Goal: Task Accomplishment & Management: Complete application form

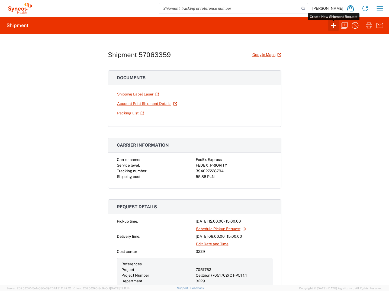
click at [332, 25] on icon "button" at bounding box center [333, 25] width 9 height 9
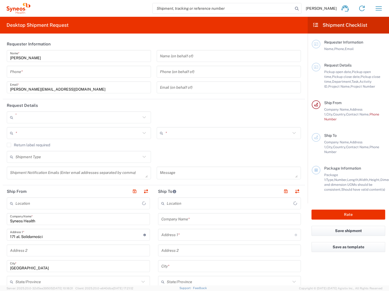
type input "3229"
type input "[GEOGRAPHIC_DATA]"
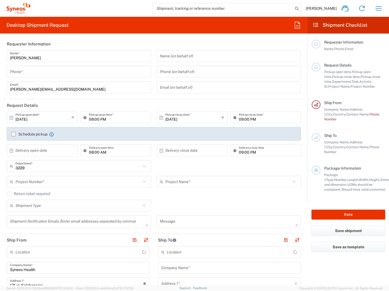
type input "Syneos Health Poland sp. z.o.o"
drag, startPoint x: 45, startPoint y: 115, endPoint x: 70, endPoint y: 116, distance: 25.2
click at [45, 115] on input "[DATE]" at bounding box center [43, 117] width 56 height 9
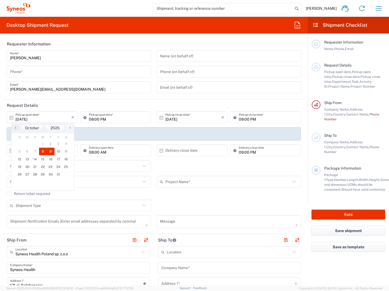
click at [50, 152] on span "9" at bounding box center [51, 152] width 8 height 8
type input "[DATE]"
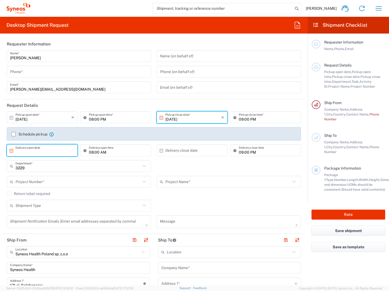
click at [62, 152] on input "text" at bounding box center [43, 150] width 56 height 9
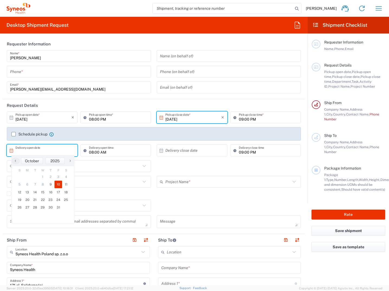
click at [56, 184] on span "10" at bounding box center [58, 185] width 8 height 8
type input "[DATE]"
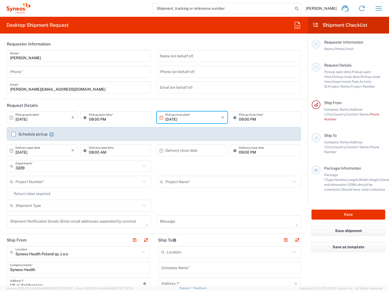
click at [198, 150] on input "text" at bounding box center [193, 150] width 56 height 9
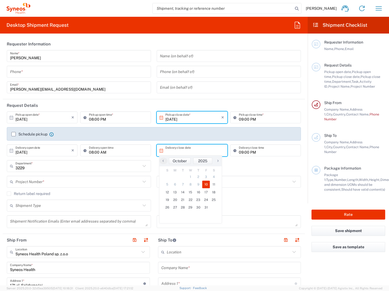
click at [206, 184] on span "10" at bounding box center [206, 185] width 8 height 8
type input "[DATE]"
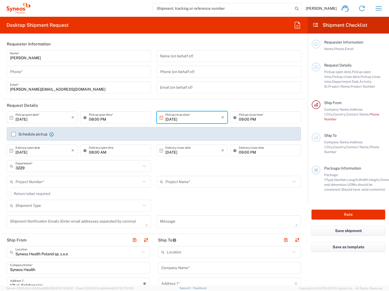
click at [239, 153] on input "09:00 PM" at bounding box center [268, 150] width 59 height 9
type input "0"
click at [236, 169] on div "3229 Department * 3229 3000 3100 3109 3110 3111 3112 3125 3130 3135 3136 3150 3…" at bounding box center [154, 168] width 300 height 16
click at [233, 151] on icon at bounding box center [235, 150] width 5 height 9
click at [239, 152] on input "08:02 PM" at bounding box center [268, 150] width 59 height 9
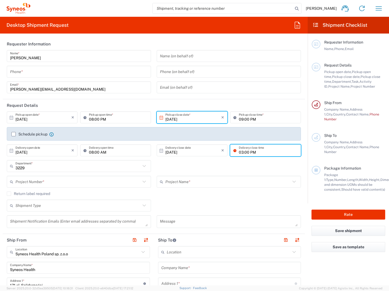
type input "03:00 PM"
click at [216, 166] on div "3229 Department * 3229 3000 3100 3109 3110 3111 3112 3125 3130 3135 3136 3150 3…" at bounding box center [154, 168] width 300 height 16
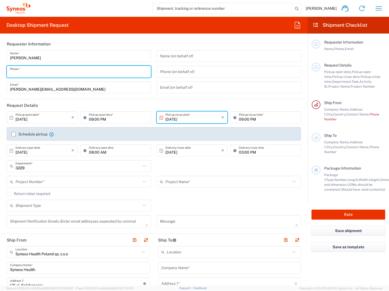
click at [77, 74] on input "tel" at bounding box center [79, 71] width 138 height 9
drag, startPoint x: 48, startPoint y: 74, endPoint x: 7, endPoint y: 75, distance: 41.5
click at [7, 75] on div "[PERSON_NAME] Name * [PHONE_NUMBER] Phone * [PERSON_NAME][EMAIL_ADDRESS][DOMAIN…" at bounding box center [79, 73] width 150 height 47
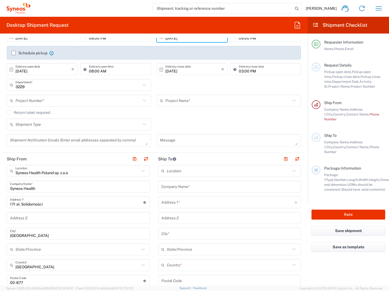
scroll to position [163, 0]
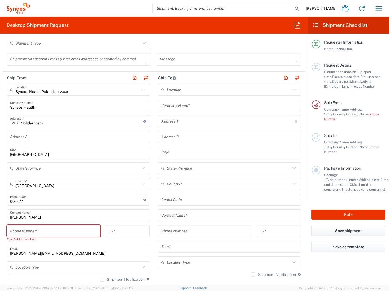
type input "[PHONE_NUMBER]"
click at [30, 230] on input "tel" at bounding box center [53, 231] width 87 height 9
paste input "[PHONE_NUMBER]"
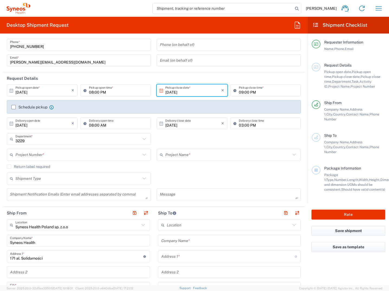
scroll to position [0, 0]
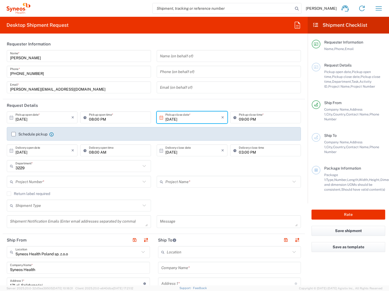
type input "[PHONE_NUMBER]"
click at [43, 183] on input "text" at bounding box center [77, 181] width 125 height 9
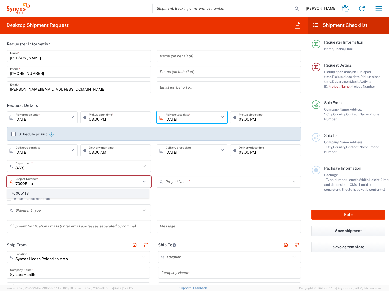
click at [33, 196] on span "7000511B" at bounding box center [77, 194] width 141 height 8
type input "7000511B"
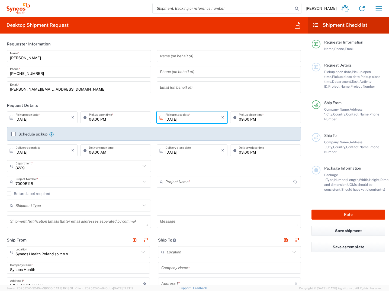
type input "Genmab 7000511B"
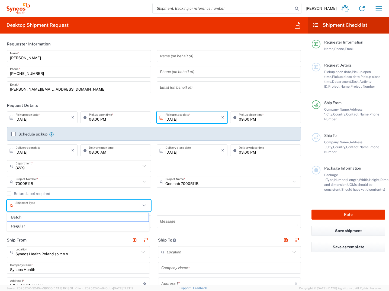
click at [46, 207] on input "text" at bounding box center [77, 205] width 125 height 9
click at [28, 227] on span "Regular" at bounding box center [77, 226] width 141 height 8
type input "Regular"
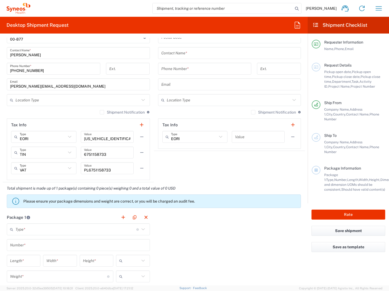
scroll to position [379, 0]
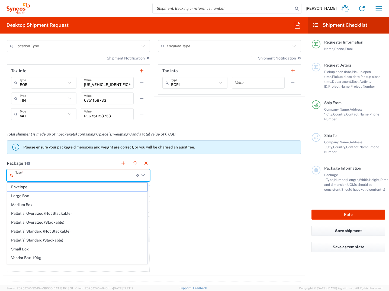
click at [90, 177] on input "text" at bounding box center [75, 175] width 121 height 9
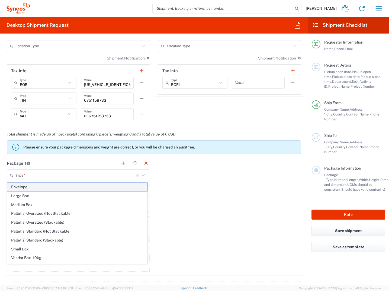
click at [23, 189] on span "Envelope" at bounding box center [77, 187] width 140 height 8
type input "Envelope"
type input "1"
type input "9.5"
type input "12.5"
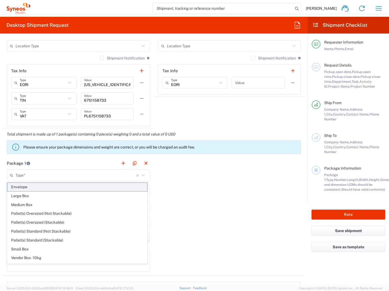
type input "0.25"
type input "in"
type input "0.45"
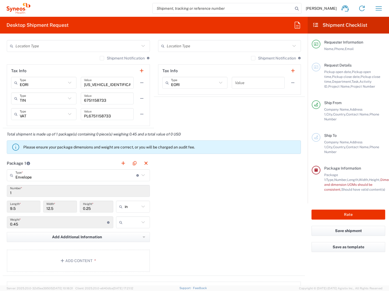
click at [141, 207] on icon at bounding box center [142, 206] width 7 height 7
click at [134, 228] on span "cm" at bounding box center [131, 227] width 32 height 8
type input "24.13"
type input "31.75"
type input "0.64"
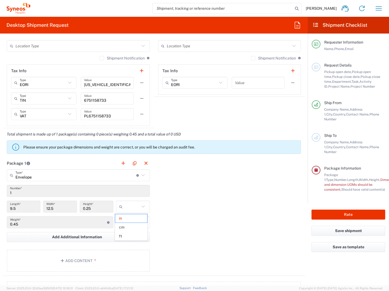
type input "cm"
click at [141, 224] on icon at bounding box center [142, 222] width 7 height 7
click at [131, 234] on span "kgs" at bounding box center [131, 234] width 32 height 8
type input "kgs"
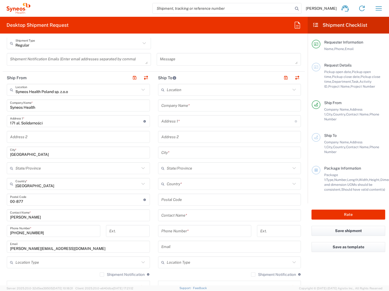
scroll to position [135, 0]
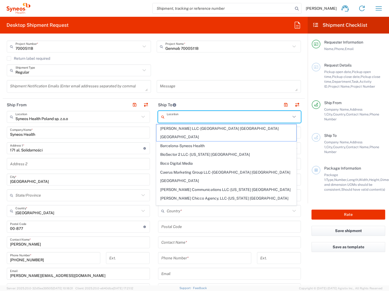
click at [178, 116] on input "text" at bounding box center [229, 116] width 124 height 9
click at [190, 96] on div "Message" at bounding box center [229, 88] width 150 height 17
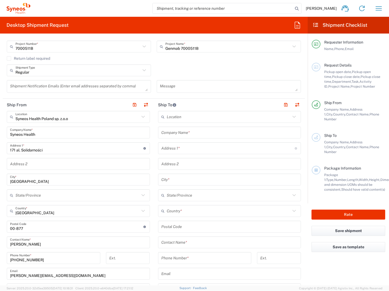
click at [189, 133] on input "text" at bounding box center [229, 132] width 137 height 9
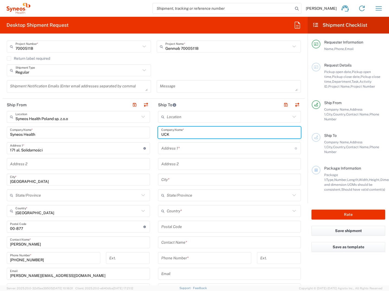
type input "UCK"
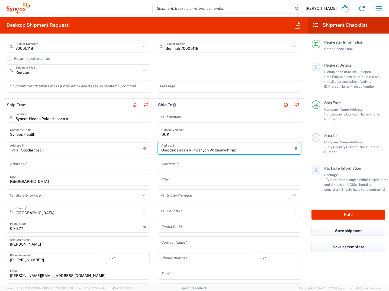
type input "Ośrodek Badań Klinicznych Wczesnych Faz, Uniwersyteckie Centrum Kliniczne"
type input "[GEOGRAPHIC_DATA]"
type input "No"
type input "Polska"
type input "80-214"
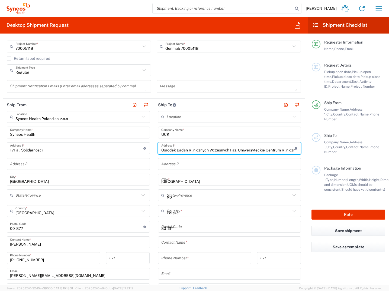
type input "882351939"
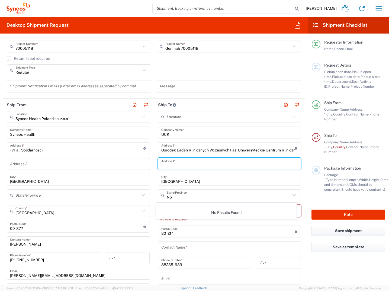
drag, startPoint x: 182, startPoint y: 164, endPoint x: 227, endPoint y: 157, distance: 46.1
click at [182, 164] on input "text" at bounding box center [229, 164] width 137 height 9
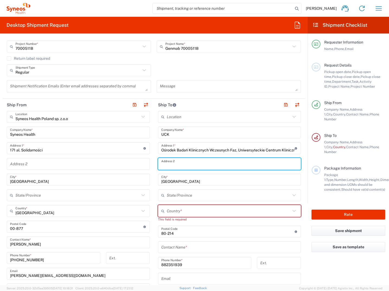
click at [285, 164] on input "text" at bounding box center [229, 164] width 137 height 9
click at [167, 213] on input "text" at bounding box center [229, 211] width 124 height 9
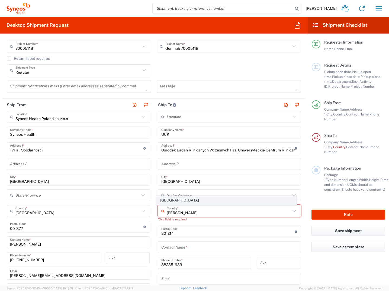
click at [171, 201] on span "[GEOGRAPHIC_DATA]" at bounding box center [226, 200] width 140 height 8
type input "[GEOGRAPHIC_DATA]"
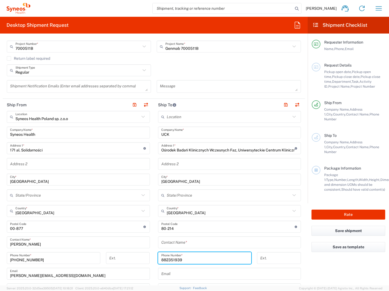
drag, startPoint x: 185, startPoint y: 259, endPoint x: 157, endPoint y: 259, distance: 28.4
click at [158, 259] on div "882351939 Phone Number *" at bounding box center [204, 258] width 93 height 12
type input "[PHONE_NUMBER]"
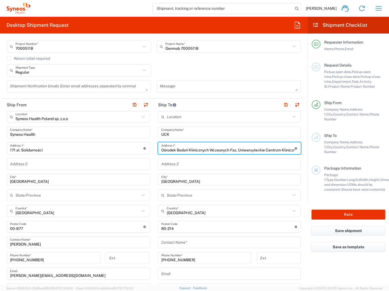
scroll to position [0, 6]
drag, startPoint x: 236, startPoint y: 150, endPoint x: 292, endPoint y: 151, distance: 55.5
click at [292, 151] on div "Ośrodek Badań Klinicznych Wczesnych Faz, Uniwersyteckie Centrum Kliniczne Addre…" at bounding box center [229, 148] width 143 height 12
type input "Ośrodek Badań Klinicznych Wczesnych Faz,"
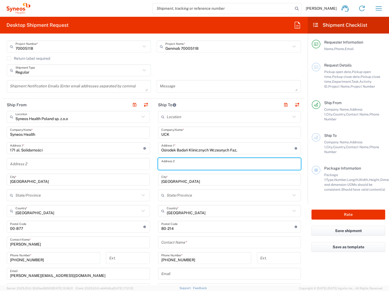
click at [269, 164] on input "text" at bounding box center [229, 164] width 137 height 9
paste input "Uniwersyteckie Centrum Kliniczne"
type input "Uniwersyteckie Centrum Kliniczne"
drag, startPoint x: 236, startPoint y: 166, endPoint x: 153, endPoint y: 164, distance: 83.2
click at [155, 164] on main "Location [PERSON_NAME] LLC-[GEOGRAPHIC_DATA] [GEOGRAPHIC_DATA] [GEOGRAPHIC_DATA…" at bounding box center [229, 225] width 151 height 228
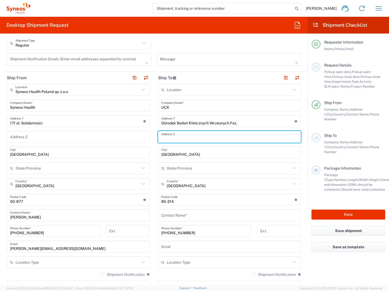
scroll to position [190, 0]
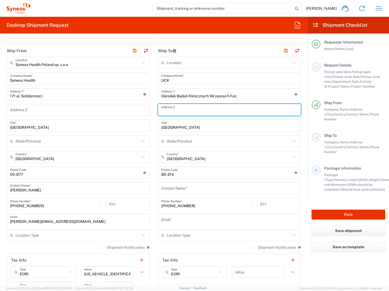
click at [206, 186] on input "text" at bounding box center [229, 188] width 137 height 9
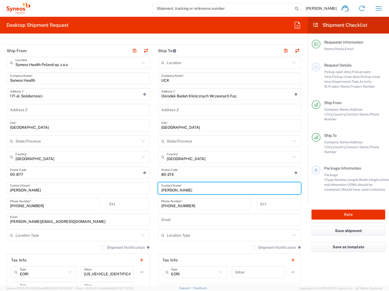
type input "[PERSON_NAME]"
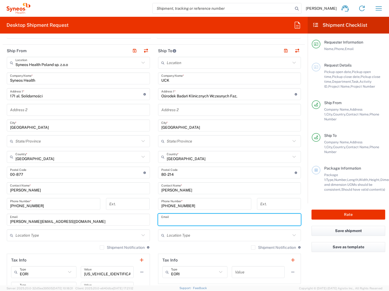
click at [191, 219] on input "text" at bounding box center [229, 219] width 137 height 9
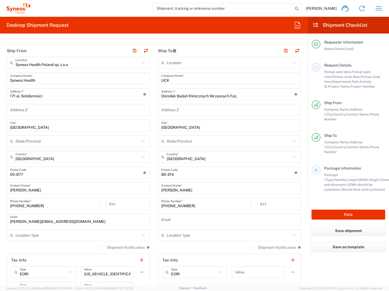
click at [164, 223] on input "text" at bounding box center [229, 219] width 137 height 9
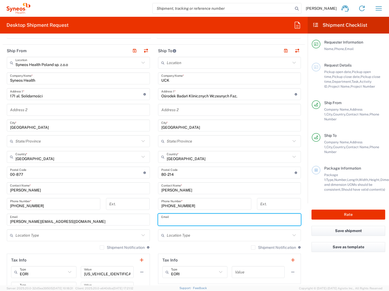
paste input "'[PERSON_NAME]' <[EMAIL_ADDRESS][DOMAIN_NAME]>"
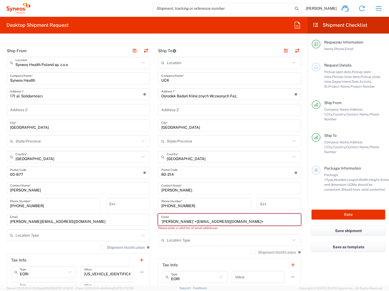
click at [230, 223] on input "'[PERSON_NAME]' <[EMAIL_ADDRESS][DOMAIN_NAME]>" at bounding box center [229, 219] width 137 height 9
drag, startPoint x: 187, startPoint y: 223, endPoint x: 150, endPoint y: 230, distance: 37.0
click at [151, 230] on div "Ship From Syneos Health Poland sp. z.o.o Location Syneos Health Poland sp. z.o.…" at bounding box center [154, 181] width 302 height 273
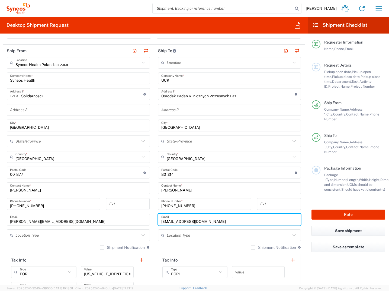
type input "[EMAIL_ADDRESS][DOMAIN_NAME]"
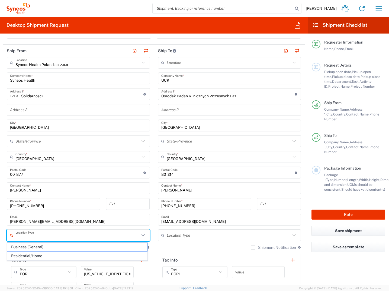
click at [74, 235] on input "text" at bounding box center [77, 235] width 124 height 9
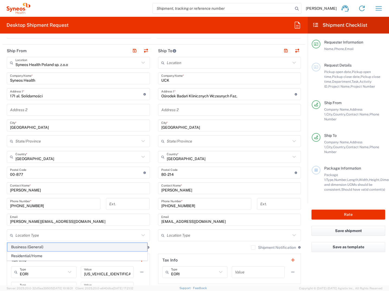
click at [53, 249] on span "Business (General)" at bounding box center [77, 247] width 140 height 8
type input "Business (General)"
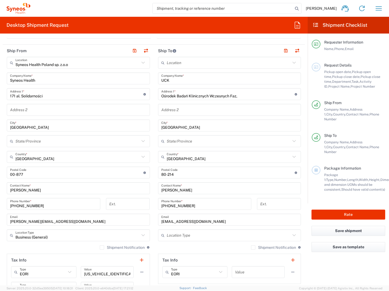
click at [200, 232] on input "text" at bounding box center [229, 235] width 124 height 9
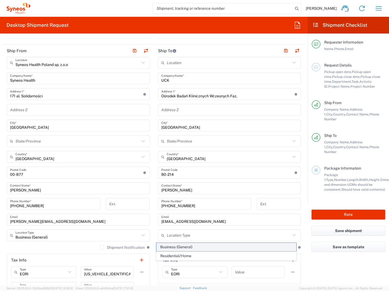
click at [192, 248] on span "Business (General)" at bounding box center [226, 247] width 140 height 8
type input "Business (General)"
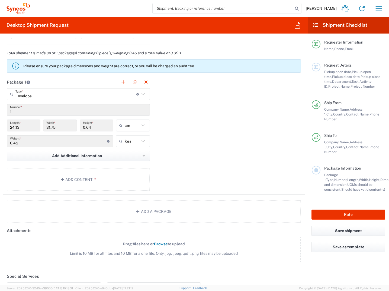
scroll to position [488, 0]
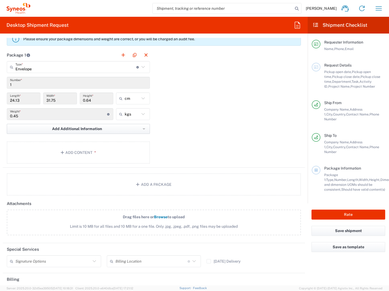
click at [84, 131] on span "Add Additional Information" at bounding box center [77, 128] width 50 height 5
click at [170, 121] on div "Package 1 Envelope Type * Material used to package goods Envelope Large Box Med…" at bounding box center [154, 108] width 302 height 119
click at [84, 150] on button "Add Content *" at bounding box center [78, 153] width 143 height 22
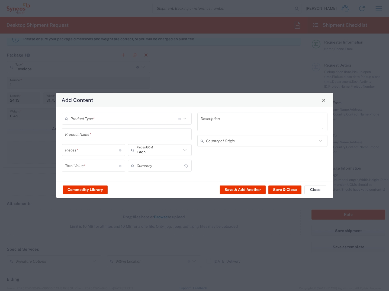
type input "US Dollar"
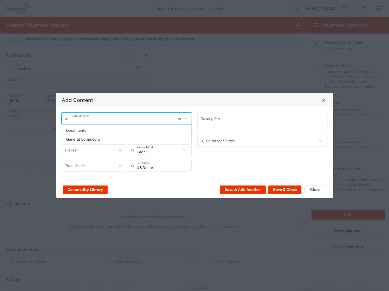
click at [125, 119] on input "text" at bounding box center [124, 118] width 108 height 9
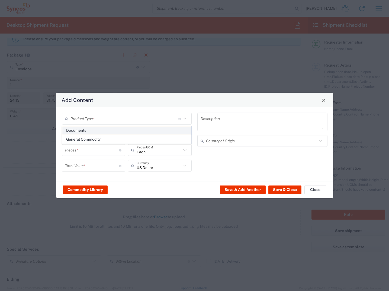
click at [119, 129] on span "Documents" at bounding box center [126, 130] width 129 height 8
type input "Documents"
type input "1"
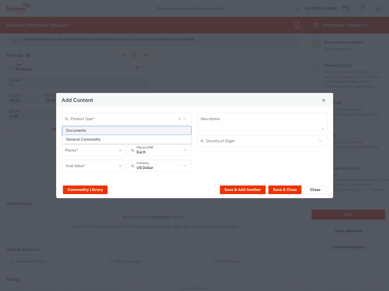
type textarea "Documents"
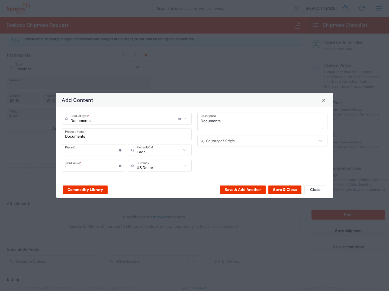
click at [260, 139] on input "text" at bounding box center [261, 140] width 111 height 9
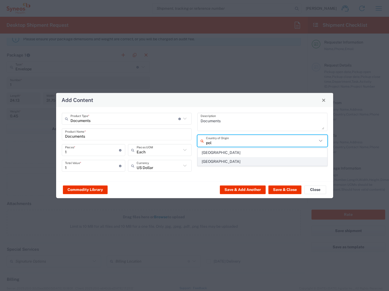
click at [260, 160] on span "[GEOGRAPHIC_DATA]" at bounding box center [262, 162] width 129 height 8
type input "[GEOGRAPHIC_DATA]"
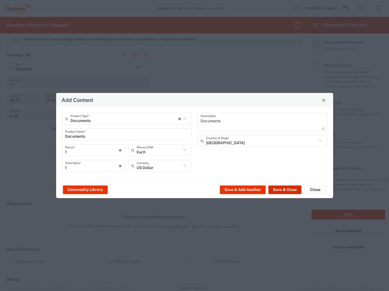
click at [296, 189] on button "Save & Close" at bounding box center [284, 190] width 33 height 9
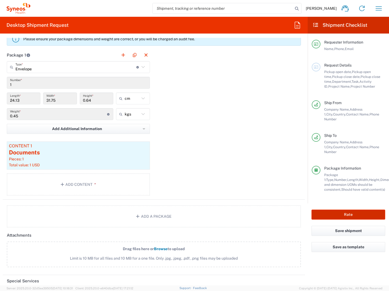
click at [346, 210] on button "Rate" at bounding box center [348, 215] width 74 height 10
type input "7000511B"
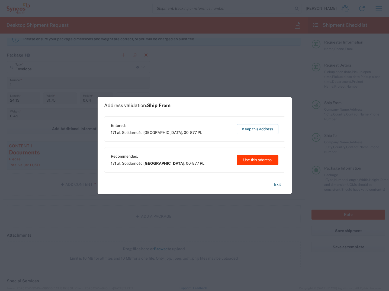
click at [262, 160] on button "Use this address" at bounding box center [257, 160] width 42 height 10
type input "[GEOGRAPHIC_DATA]"
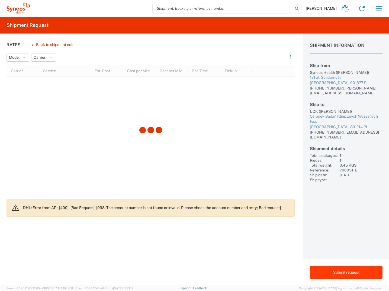
click at [351, 273] on button "Submit request" at bounding box center [346, 272] width 73 height 13
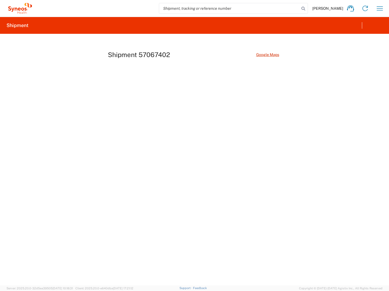
click at [264, 83] on agx-shipment-request-result-v2 "Shipment Shipment 57067402 Google Maps" at bounding box center [194, 151] width 389 height 269
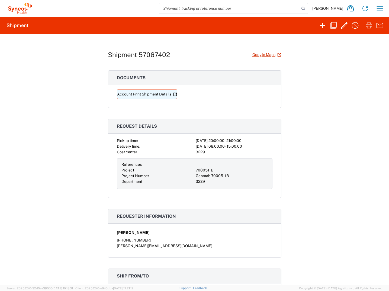
click at [149, 96] on link "Account Print Shipment Details" at bounding box center [147, 94] width 60 height 9
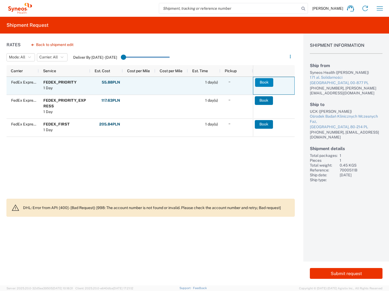
click at [265, 82] on button "Book" at bounding box center [264, 82] width 18 height 9
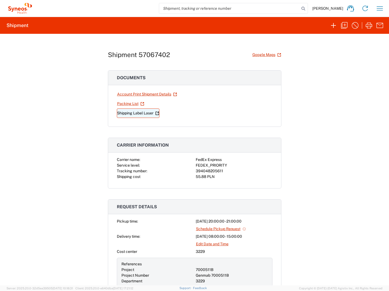
click at [132, 113] on link "Shipping Label Laser" at bounding box center [138, 113] width 43 height 9
click at [332, 26] on icon "button" at bounding box center [333, 25] width 9 height 9
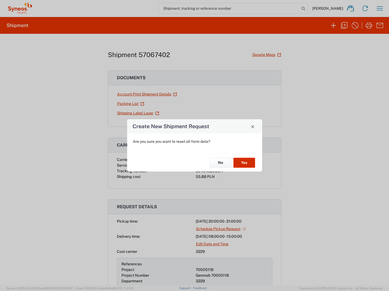
click at [243, 165] on button "Yes" at bounding box center [244, 163] width 22 height 10
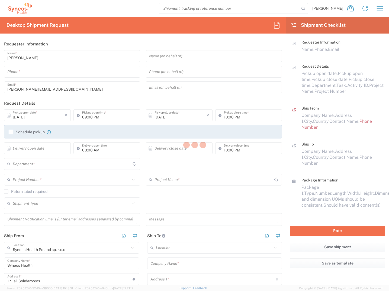
type input "3229"
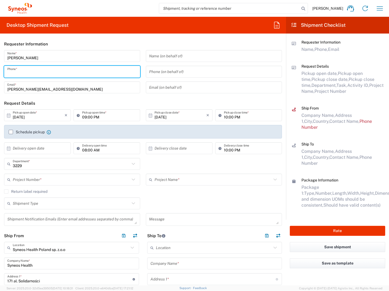
click at [57, 73] on input "tel" at bounding box center [71, 71] width 129 height 9
type input "882351939"
type input "[PERSON_NAME][EMAIL_ADDRESS][DOMAIN_NAME]"
type input "No"
type input "882351939"
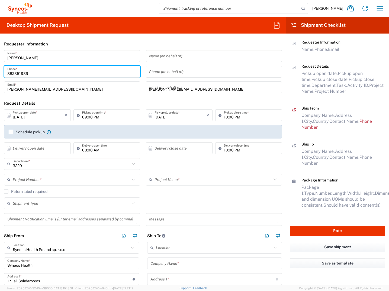
type input "Syneos Health"
type input "Ośrodek Badań Klinicznych Wczesnych Faz, Uniwersyteckie Centrum Kliniczne"
type input "[GEOGRAPHIC_DATA]"
type input "No"
type input "Polska"
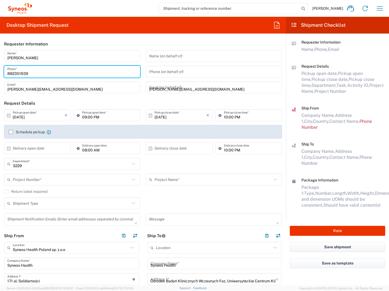
type input "80-214"
type input "882351939"
type input "[PERSON_NAME][EMAIL_ADDRESS][DOMAIN_NAME]"
type input "[PERSON_NAME]"
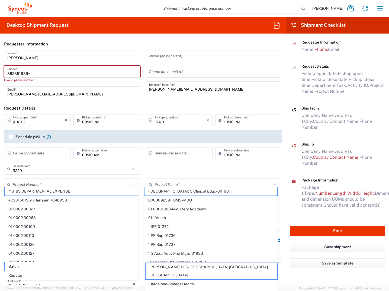
type input "882351939"
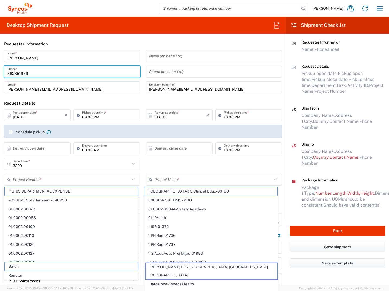
click at [8, 73] on input "882351939" at bounding box center [71, 71] width 129 height 9
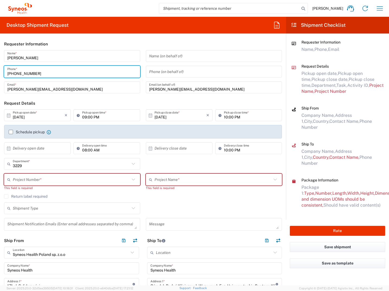
click at [43, 72] on input "[PHONE_NUMBER]" at bounding box center [71, 71] width 129 height 9
drag, startPoint x: 43, startPoint y: 72, endPoint x: 7, endPoint y: 73, distance: 35.8
click at [7, 73] on div "[PHONE_NUMBER] Phone *" at bounding box center [72, 72] width 136 height 12
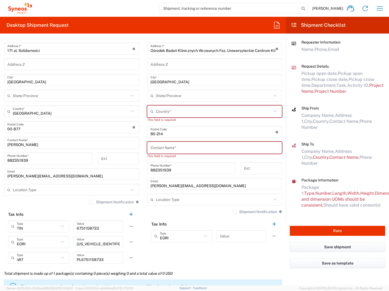
scroll to position [209, 0]
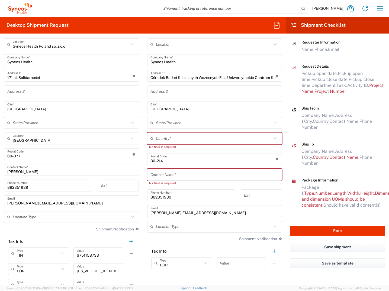
type input "[PHONE_NUMBER]"
drag, startPoint x: 44, startPoint y: 189, endPoint x: 39, endPoint y: 187, distance: 5.3
click at [44, 189] on input "882351939" at bounding box center [48, 185] width 82 height 9
drag, startPoint x: 39, startPoint y: 187, endPoint x: 5, endPoint y: 189, distance: 33.7
click at [5, 189] on div "882351939 Phone Number *" at bounding box center [48, 186] width 88 height 12
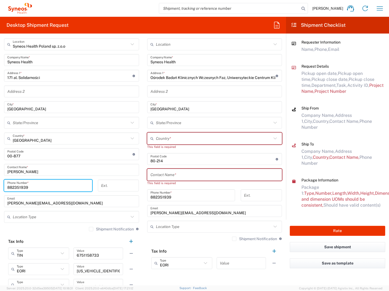
paste input "+48"
type input "[PHONE_NUMBER]"
click at [79, 163] on div "Syneos Health Poland sp. z.o.o Location Syneos Health Poland sp. z.o.o [PERSON_…" at bounding box center [71, 166] width 135 height 257
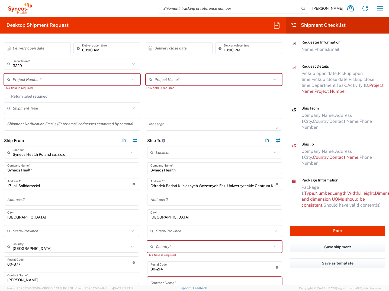
scroll to position [19, 0]
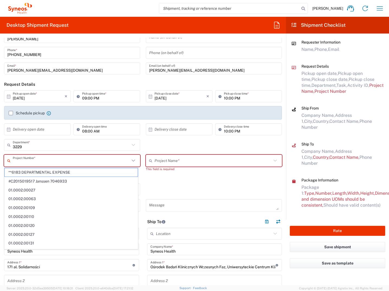
click at [79, 165] on input "text" at bounding box center [71, 160] width 117 height 9
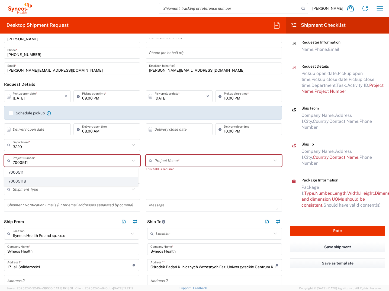
click at [77, 179] on span "7000511B" at bounding box center [71, 181] width 133 height 8
type input "7000511B"
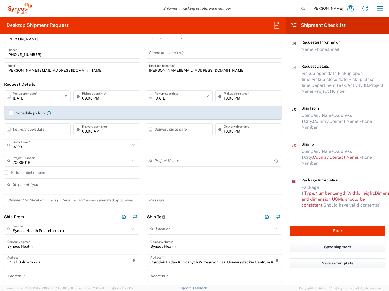
type input "Genmab 7000511B"
click at [37, 98] on input "[DATE]" at bounding box center [39, 96] width 52 height 9
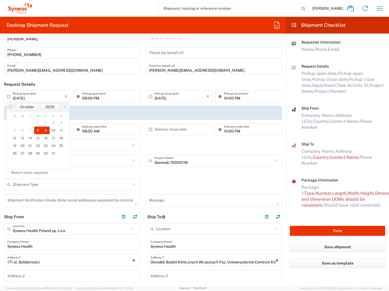
click at [45, 131] on span "9" at bounding box center [46, 131] width 8 height 8
type input "[DATE]"
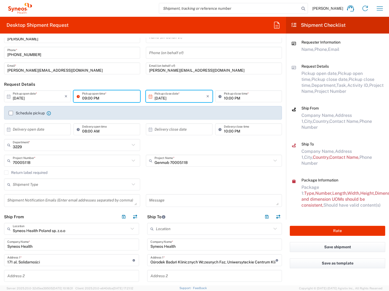
click at [83, 98] on input "09:00 PM" at bounding box center [109, 96] width 55 height 9
type input "08:00 AM"
click at [225, 99] on input "10:00 PM" at bounding box center [251, 96] width 55 height 9
type input "03:00 PM"
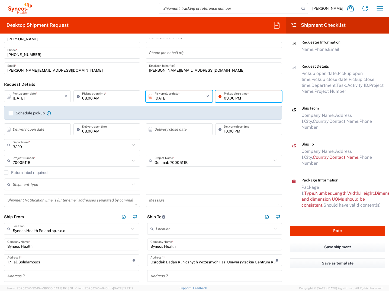
click at [48, 130] on input "text" at bounding box center [39, 129] width 52 height 9
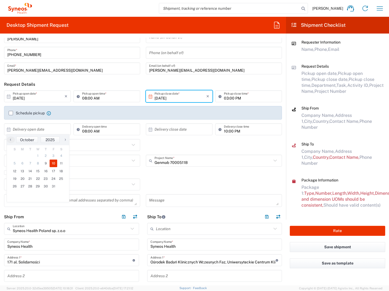
click at [54, 163] on span "10" at bounding box center [54, 164] width 8 height 8
type input "[DATE]"
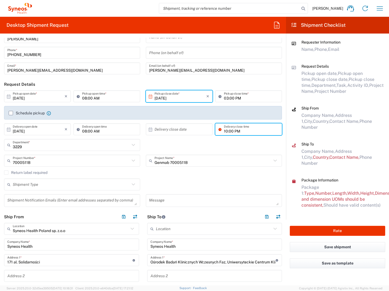
click at [224, 131] on input "10:00 PM" at bounding box center [251, 129] width 55 height 9
type input "03:00 PM"
click at [98, 171] on agx-checkbox-control "Return label required" at bounding box center [143, 173] width 278 height 4
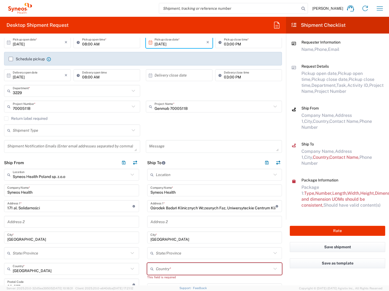
scroll to position [100, 0]
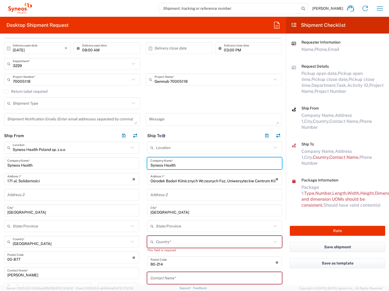
drag, startPoint x: 179, startPoint y: 166, endPoint x: 145, endPoint y: 171, distance: 33.9
click at [147, 171] on div "Location [PERSON_NAME] LLC-[GEOGRAPHIC_DATA] [GEOGRAPHIC_DATA] [GEOGRAPHIC_DATA…" at bounding box center [214, 259] width 135 height 235
type input "Medpolonia"
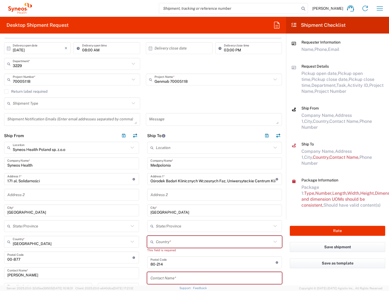
click at [187, 243] on input "text" at bounding box center [214, 242] width 116 height 9
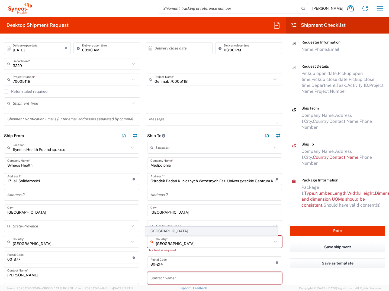
type input "[GEOGRAPHIC_DATA]"
click at [155, 231] on span "[GEOGRAPHIC_DATA]" at bounding box center [211, 231] width 132 height 8
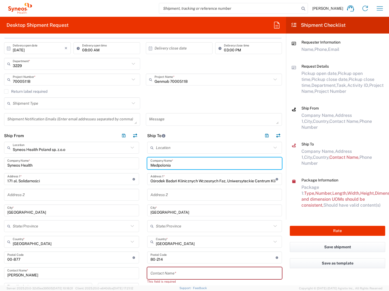
click at [174, 167] on input "Medpolonia" at bounding box center [214, 163] width 128 height 9
type input "Medpolonia Sp z o.o."
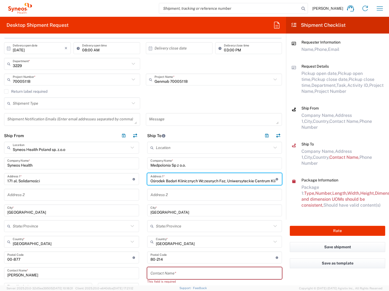
drag, startPoint x: 148, startPoint y: 181, endPoint x: 273, endPoint y: 181, distance: 124.6
click at [274, 182] on div "Ośrodek Badań Klinicznych Wczesnych Faz, Uniwersyteckie Centrum Kliniczne Addre…" at bounding box center [214, 179] width 135 height 12
type input "e"
type input "[STREET_ADDRESS]"
type input "60-693 [GEOGRAPHIC_DATA]"
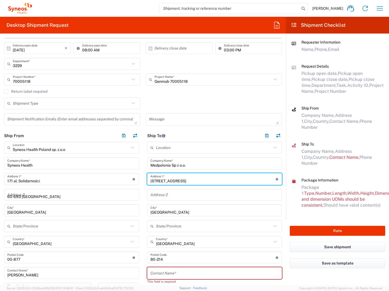
type input "60-693 [GEOGRAPHIC_DATA]"
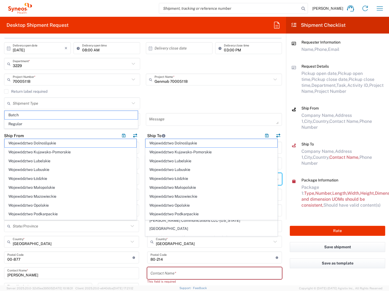
type input "[STREET_ADDRESS]"
click at [222, 127] on div "Message" at bounding box center [214, 121] width 142 height 17
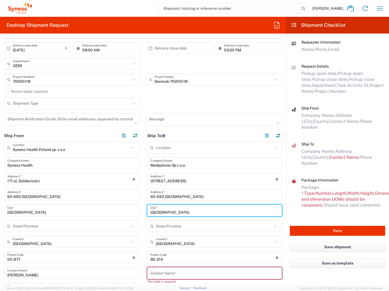
click at [170, 212] on input "[GEOGRAPHIC_DATA]" at bounding box center [214, 210] width 128 height 9
type input "G"
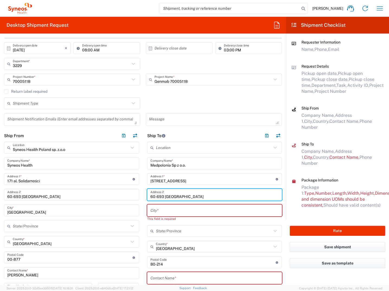
drag, startPoint x: 176, startPoint y: 197, endPoint x: 162, endPoint y: 197, distance: 14.4
click at [162, 197] on input "60-693 [GEOGRAPHIC_DATA]" at bounding box center [214, 194] width 128 height 9
type input "60-693"
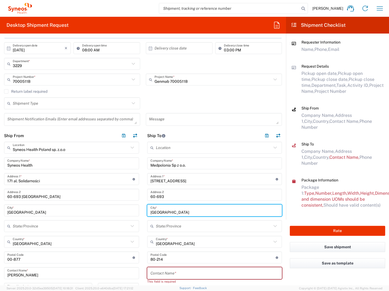
click at [172, 212] on input "[GEOGRAPHIC_DATA]" at bounding box center [214, 210] width 128 height 9
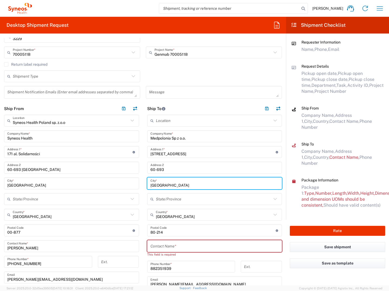
type input "[GEOGRAPHIC_DATA]"
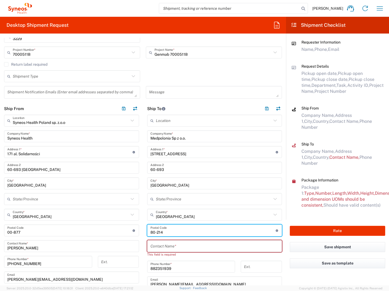
drag, startPoint x: 165, startPoint y: 232, endPoint x: 148, endPoint y: 235, distance: 17.5
click at [150, 234] on input "undefined" at bounding box center [212, 230] width 125 height 9
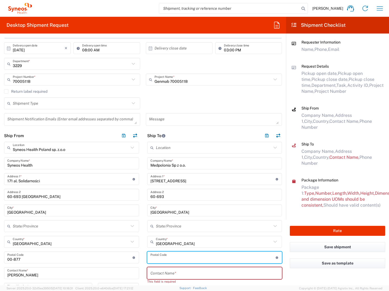
click at [158, 260] on input "undefined" at bounding box center [212, 257] width 125 height 9
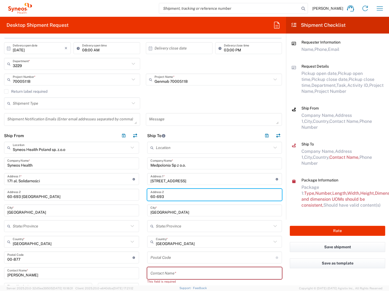
drag, startPoint x: 148, startPoint y: 197, endPoint x: 165, endPoint y: 198, distance: 16.5
click at [165, 198] on input "60-693" at bounding box center [214, 194] width 128 height 9
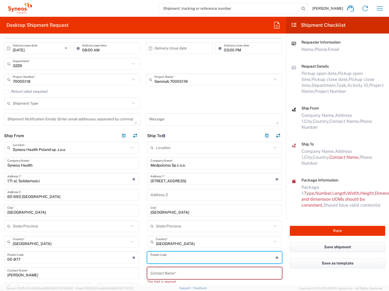
click at [174, 259] on input "undefined" at bounding box center [212, 257] width 125 height 9
paste input "60-693"
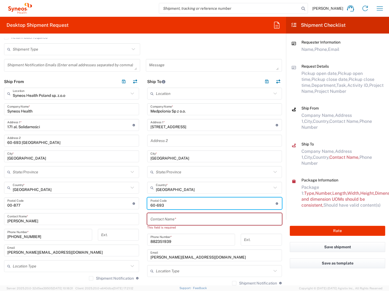
type input "60-693"
click at [152, 216] on input "text" at bounding box center [214, 219] width 128 height 9
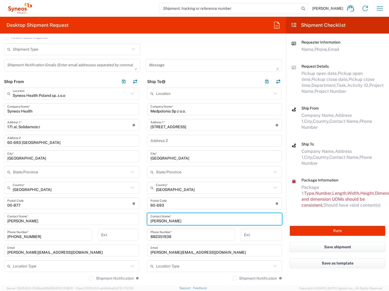
type input "[PERSON_NAME]"
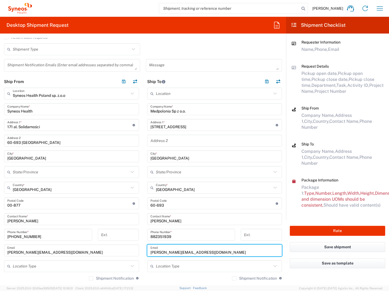
click at [150, 252] on input "[PERSON_NAME][EMAIL_ADDRESS][DOMAIN_NAME]" at bounding box center [214, 250] width 128 height 9
drag, startPoint x: 148, startPoint y: 252, endPoint x: 227, endPoint y: 254, distance: 78.8
click at [227, 254] on input "[PERSON_NAME][EMAIL_ADDRESS][DOMAIN_NAME]" at bounding box center [214, 250] width 128 height 9
paste input "60-693"
type input "60-693"
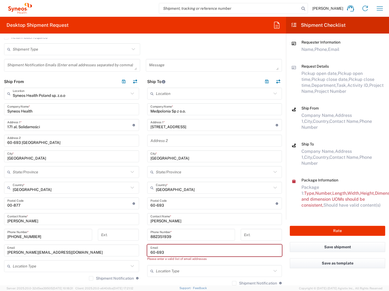
drag, startPoint x: 167, startPoint y: 253, endPoint x: 148, endPoint y: 253, distance: 19.0
click at [148, 253] on div "60-693 Email" at bounding box center [214, 251] width 135 height 12
drag, startPoint x: 213, startPoint y: 252, endPoint x: 144, endPoint y: 255, distance: 68.9
click at [144, 255] on main "Location [PERSON_NAME] LLC-[GEOGRAPHIC_DATA] [GEOGRAPHIC_DATA] [GEOGRAPHIC_DATA…" at bounding box center [214, 203] width 143 height 230
paste input "[DOMAIN_NAME]"
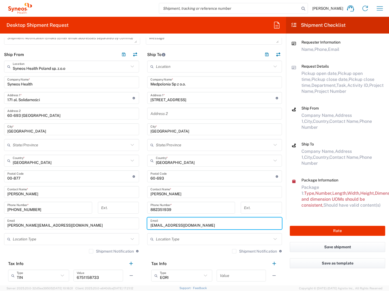
scroll to position [209, 0]
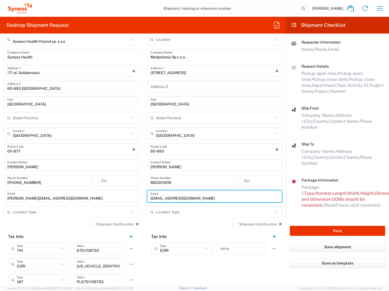
type input "[EMAIL_ADDRESS][DOMAIN_NAME]"
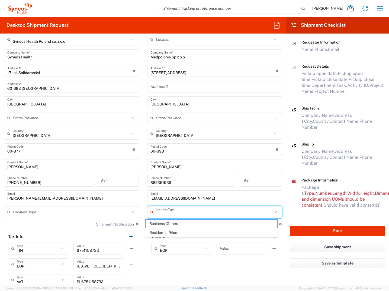
click at [164, 214] on input "text" at bounding box center [214, 212] width 116 height 9
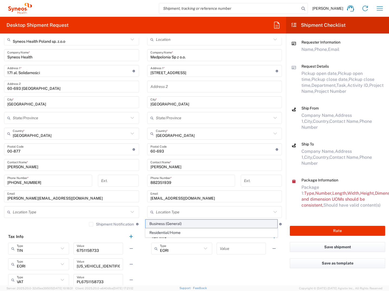
click at [164, 224] on span "Business (General)" at bounding box center [211, 224] width 132 height 8
type input "Business (General)"
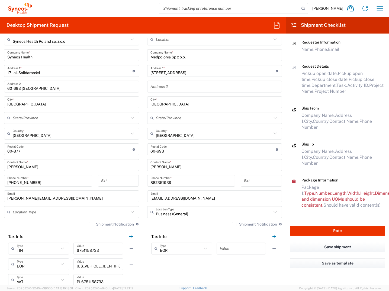
click at [32, 212] on input "text" at bounding box center [71, 212] width 116 height 9
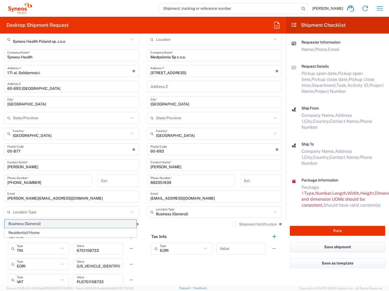
click at [31, 225] on span "Business (General)" at bounding box center [71, 224] width 132 height 8
type input "Business (General)"
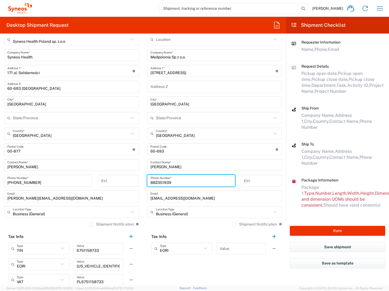
click at [150, 184] on input "882351939" at bounding box center [191, 180] width 82 height 9
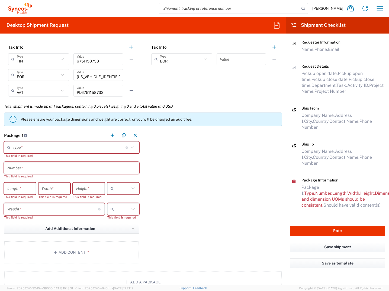
scroll to position [425, 0]
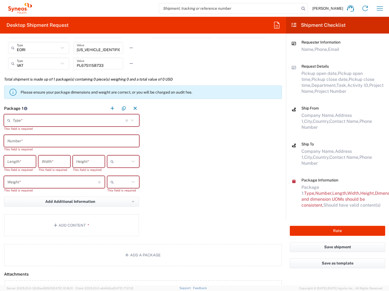
type input "[PHONE_NUMBER]"
click at [130, 121] on icon at bounding box center [131, 120] width 3 height 2
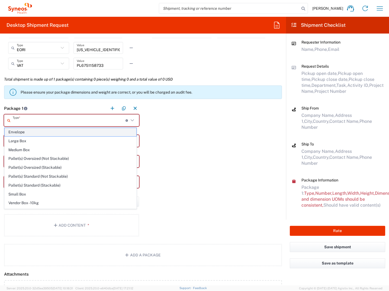
click at [66, 134] on span "Envelope" at bounding box center [71, 132] width 132 height 8
type input "Envelope"
type input "1"
type input "9.5"
type input "12.5"
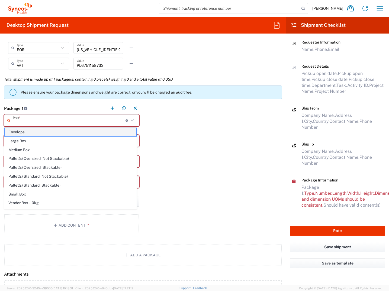
type input "0.25"
type input "in"
type input "0.45"
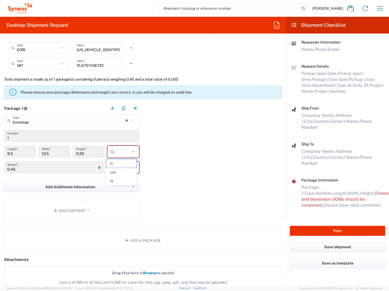
click at [119, 150] on input "text" at bounding box center [123, 152] width 14 height 9
click at [117, 172] on span "cm" at bounding box center [121, 172] width 30 height 8
type input "24.13"
type input "31.75"
type input "0.64"
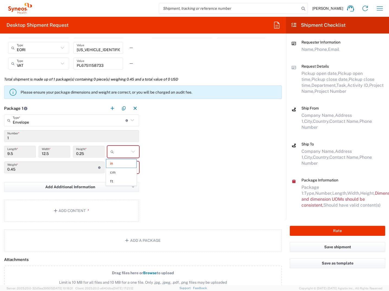
type input "cm"
click at [122, 171] on input "text" at bounding box center [123, 167] width 14 height 9
click at [123, 180] on span "kgs" at bounding box center [121, 179] width 30 height 8
type input "kgs"
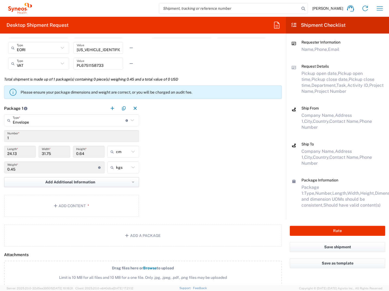
click at [82, 180] on span "Add Additional Information" at bounding box center [70, 182] width 50 height 5
drag, startPoint x: 68, startPoint y: 183, endPoint x: 143, endPoint y: 169, distance: 76.4
click at [68, 183] on span "Add Additional Information" at bounding box center [70, 182] width 50 height 5
click at [164, 166] on div "Package 1 Envelope Type * Material used to package goods Envelope Large Box Med…" at bounding box center [143, 160] width 286 height 117
click at [81, 204] on button "Add Content *" at bounding box center [71, 206] width 135 height 22
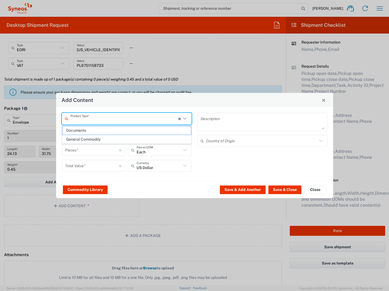
click at [104, 118] on input "text" at bounding box center [124, 118] width 108 height 9
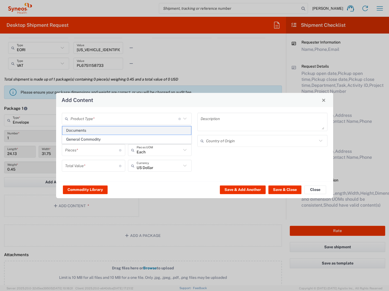
click at [100, 130] on span "Documents" at bounding box center [126, 130] width 129 height 8
type input "Documents"
type input "1"
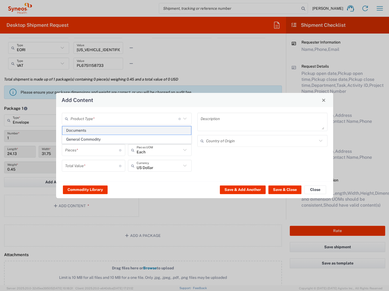
type textarea "Documents"
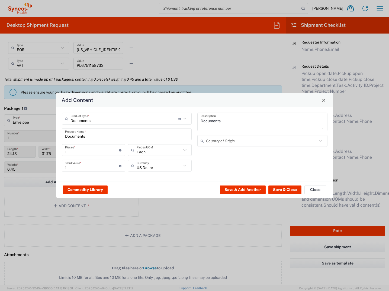
click at [263, 142] on input "text" at bounding box center [261, 140] width 111 height 9
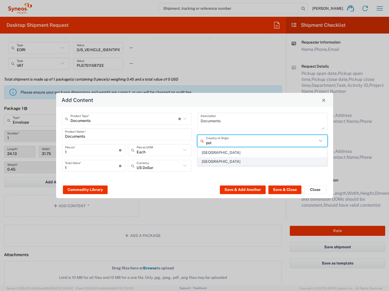
click at [255, 161] on span "[GEOGRAPHIC_DATA]" at bounding box center [262, 162] width 129 height 8
type input "[GEOGRAPHIC_DATA]"
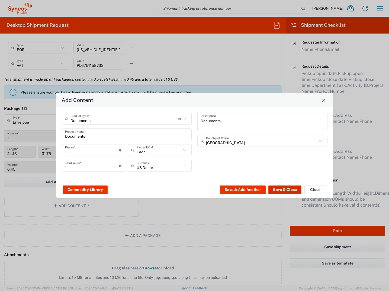
click at [283, 189] on button "Save & Close" at bounding box center [284, 190] width 33 height 9
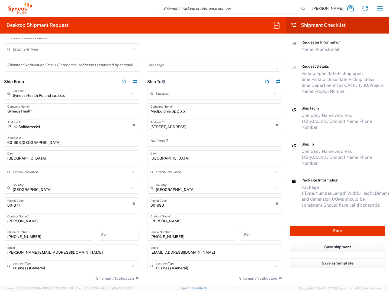
scroll to position [344, 0]
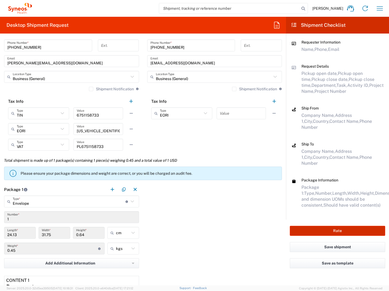
click at [338, 226] on button "Rate" at bounding box center [337, 231] width 95 height 10
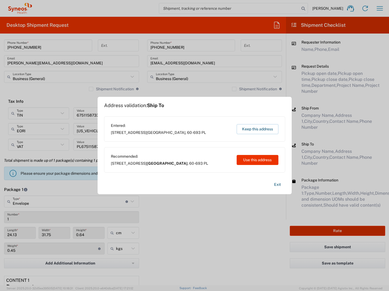
type input "7000511B"
click at [255, 163] on button "Use this address" at bounding box center [257, 160] width 42 height 10
type input "[GEOGRAPHIC_DATA]"
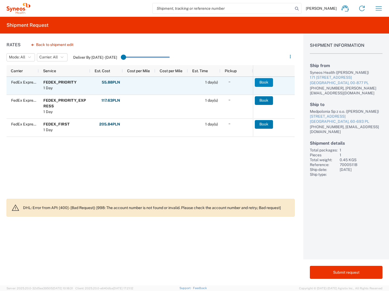
click at [265, 83] on button "Book" at bounding box center [264, 82] width 18 height 9
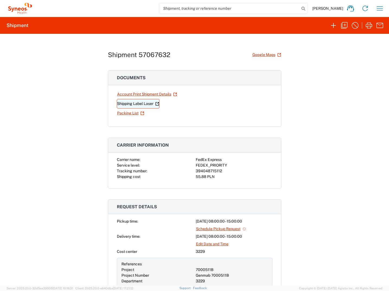
click at [129, 103] on link "Shipping Label Laser" at bounding box center [138, 103] width 43 height 9
click at [333, 26] on icon "button" at bounding box center [333, 25] width 9 height 9
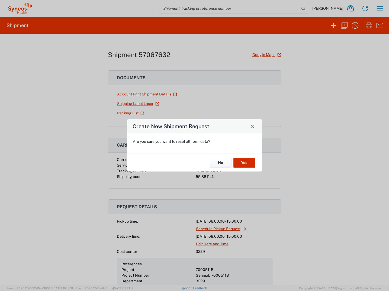
click at [242, 164] on button "Yes" at bounding box center [244, 163] width 22 height 10
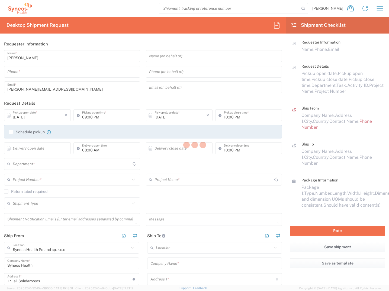
type input "3229"
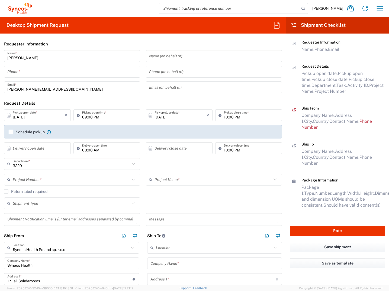
click at [9, 117] on icon at bounding box center [8, 115] width 5 height 5
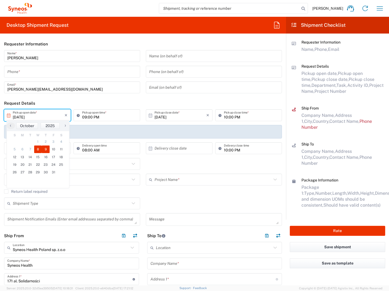
click at [45, 150] on span "9" at bounding box center [46, 150] width 8 height 8
type input "[DATE]"
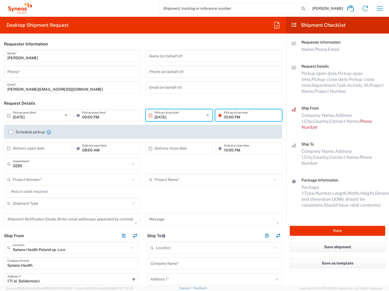
click at [224, 117] on input "10:00 PM" at bounding box center [251, 115] width 55 height 9
type input "03:00 PM"
click at [85, 117] on input "09:00 PM" at bounding box center [109, 115] width 55 height 9
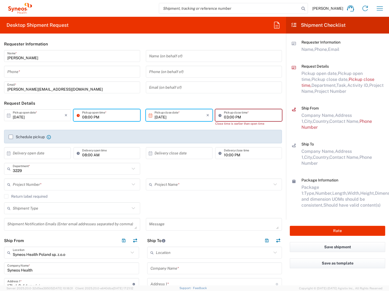
click at [93, 116] on input "08:00 PM" at bounding box center [109, 115] width 55 height 9
type input "08:00 AM"
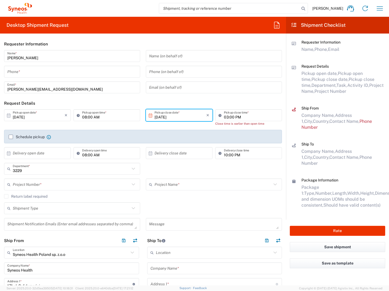
click at [9, 153] on icon at bounding box center [9, 153] width 4 height 4
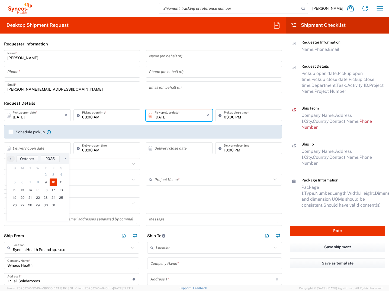
click at [53, 182] on span "10" at bounding box center [54, 183] width 8 height 8
type input "[DATE]"
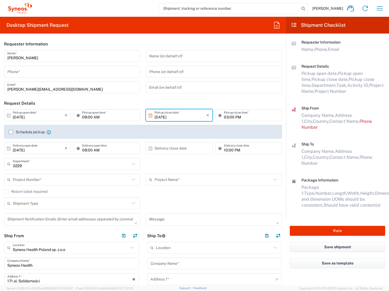
click at [148, 149] on icon at bounding box center [150, 148] width 5 height 5
click at [195, 180] on span "10" at bounding box center [193, 183] width 8 height 8
type input "[DATE]"
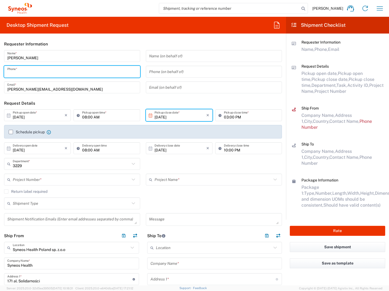
click at [48, 73] on input "tel" at bounding box center [71, 71] width 129 height 9
drag, startPoint x: 46, startPoint y: 72, endPoint x: 5, endPoint y: 73, distance: 40.6
click at [5, 73] on div "[PHONE_NUMBER] Phone *" at bounding box center [72, 72] width 136 height 12
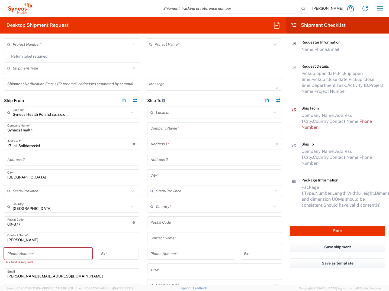
scroll to position [163, 0]
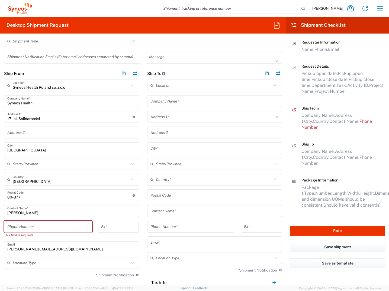
type input "[PHONE_NUMBER]"
click at [42, 226] on input "tel" at bounding box center [48, 226] width 82 height 9
paste input "[PHONE_NUMBER]"
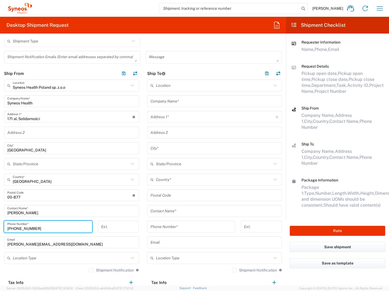
scroll to position [0, 0]
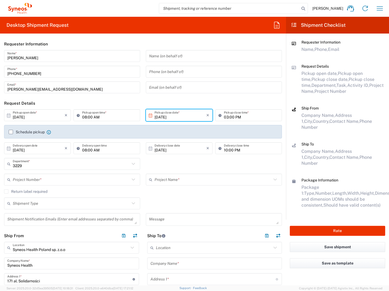
type input "[PHONE_NUMBER]"
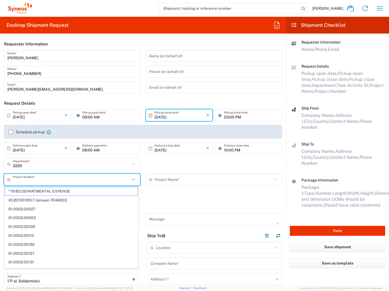
click at [57, 180] on input "text" at bounding box center [71, 179] width 117 height 9
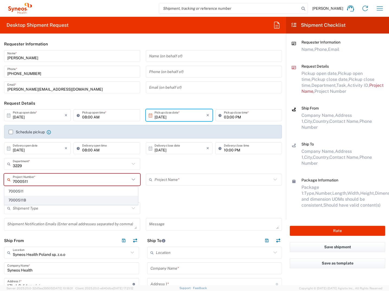
click at [40, 198] on span "7000511B" at bounding box center [71, 200] width 133 height 8
type input "7000511B"
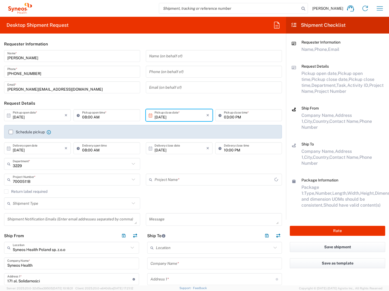
type input "Genmab 7000511B"
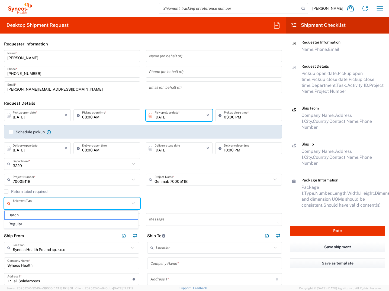
click at [32, 207] on input "text" at bounding box center [71, 203] width 117 height 9
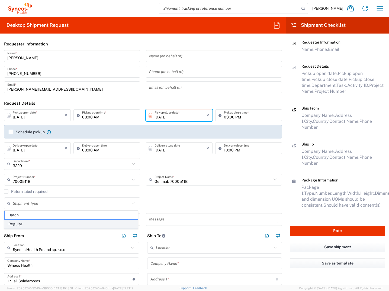
click at [28, 224] on span "Regular" at bounding box center [71, 224] width 133 height 8
type input "Regular"
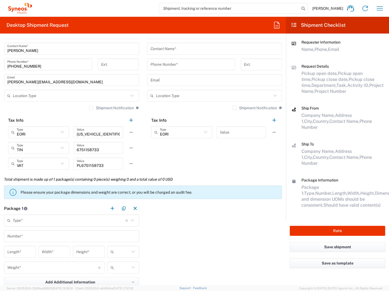
scroll to position [298, 0]
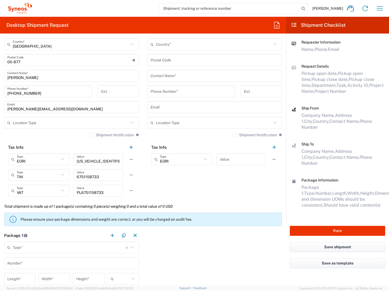
click at [41, 124] on input "text" at bounding box center [71, 122] width 116 height 9
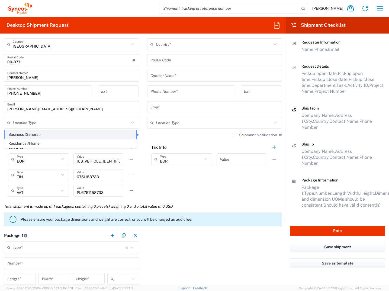
click at [40, 134] on span "Business (General)" at bounding box center [71, 135] width 132 height 8
type input "Business (General)"
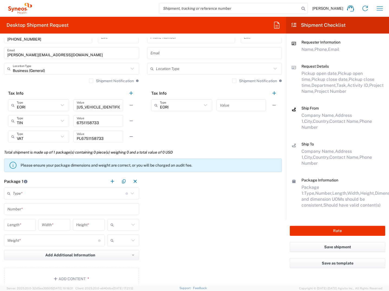
scroll to position [379, 0]
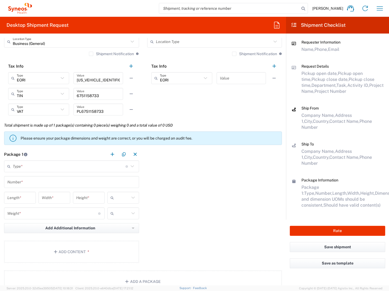
click at [34, 167] on input "text" at bounding box center [69, 166] width 113 height 9
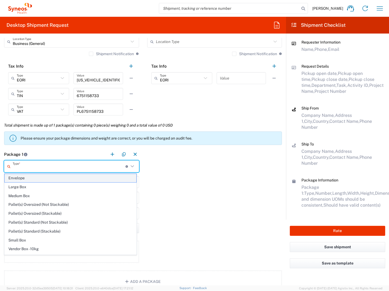
click at [32, 178] on span "Envelope" at bounding box center [71, 178] width 132 height 8
type input "Envelope"
type input "1"
type input "9.5"
type input "12.5"
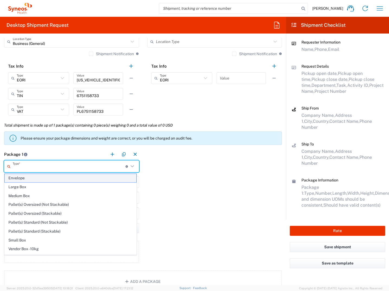
type input "0.25"
type input "in"
type input "0.45"
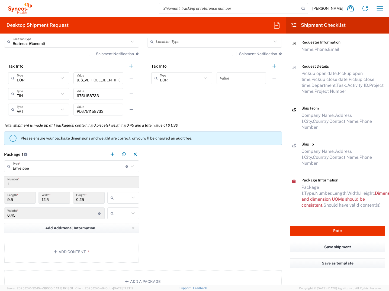
click at [126, 199] on input "text" at bounding box center [123, 198] width 14 height 9
click at [125, 220] on span "cm" at bounding box center [121, 219] width 30 height 8
type input "24.13"
type input "31.75"
type input "0.64"
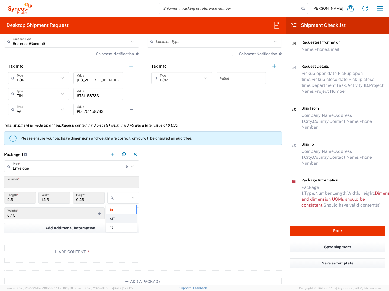
type input "cm"
click at [125, 217] on input "text" at bounding box center [123, 213] width 14 height 9
click at [126, 226] on span "kgs" at bounding box center [121, 225] width 30 height 8
type input "kgs"
click at [78, 251] on button "Add Content *" at bounding box center [71, 252] width 135 height 22
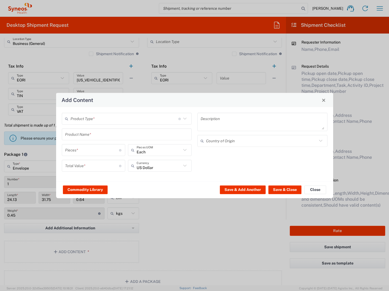
click at [92, 122] on input "text" at bounding box center [124, 118] width 108 height 9
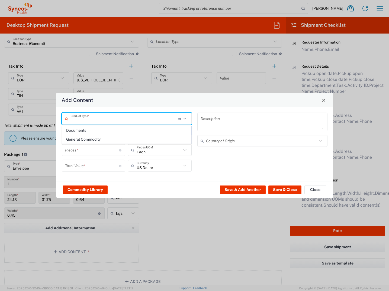
drag, startPoint x: 92, startPoint y: 132, endPoint x: 265, endPoint y: 178, distance: 178.7
click at [93, 132] on span "Documents" at bounding box center [126, 130] width 129 height 8
type input "Documents"
type input "1"
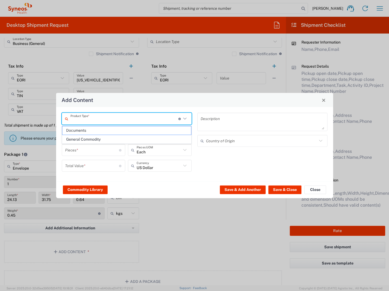
type input "1"
type textarea "Documents"
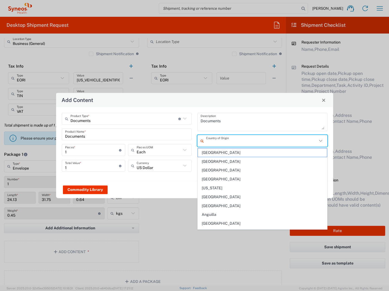
click at [249, 146] on input "text" at bounding box center [261, 140] width 111 height 9
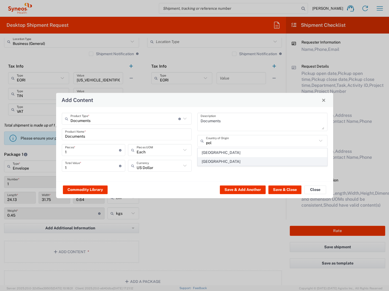
click at [225, 163] on span "[GEOGRAPHIC_DATA]" at bounding box center [262, 162] width 129 height 8
type input "[GEOGRAPHIC_DATA]"
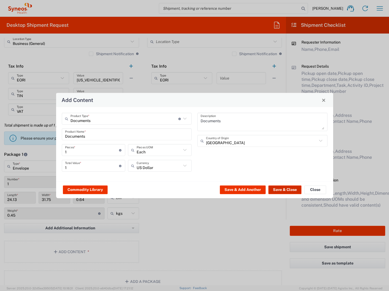
click at [285, 190] on button "Save & Close" at bounding box center [284, 190] width 33 height 9
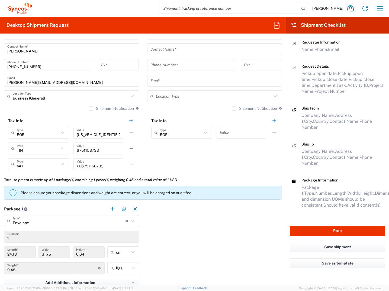
scroll to position [108, 0]
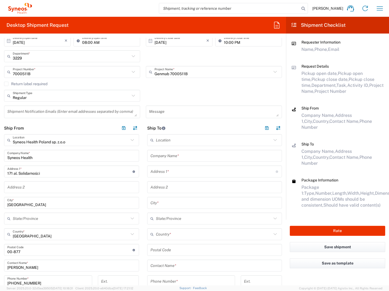
click at [181, 157] on input "text" at bounding box center [214, 155] width 128 height 9
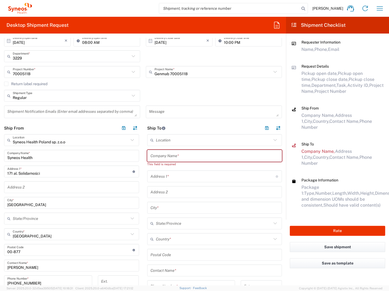
click at [183, 158] on input "text" at bounding box center [214, 155] width 128 height 9
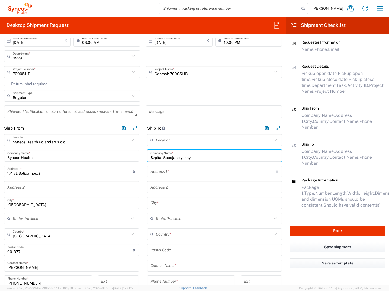
type input "Szpital Specjalistyczny"
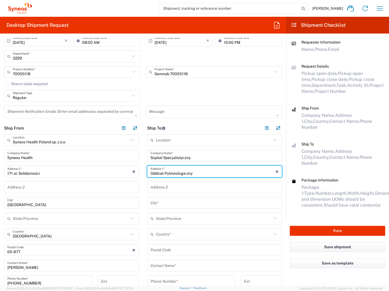
click at [172, 173] on input "Oddział Pulmnologiczny" at bounding box center [212, 171] width 125 height 9
type input "Oddział Pulmonologiczny"
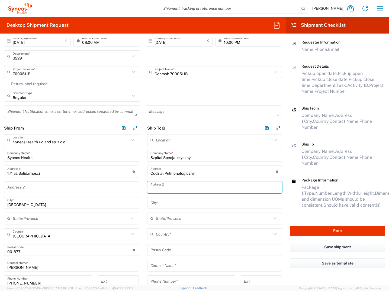
click at [172, 187] on input "text" at bounding box center [214, 187] width 128 height 9
type input "Kuracyjna 30"
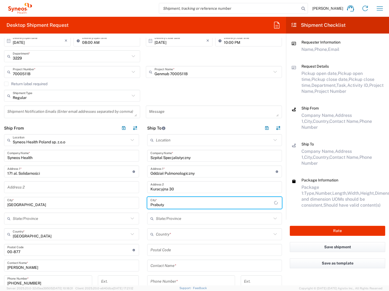
type input "Prabuty"
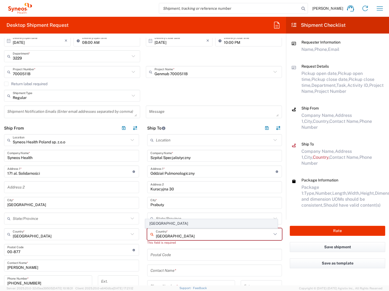
type input "[GEOGRAPHIC_DATA]"
click at [158, 225] on span "[GEOGRAPHIC_DATA]" at bounding box center [211, 224] width 132 height 8
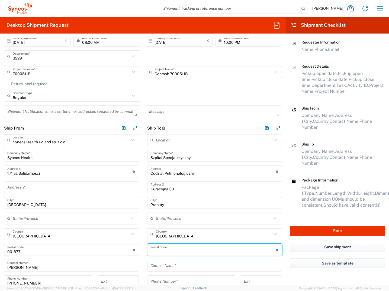
click at [157, 251] on input "undefined" at bounding box center [212, 250] width 125 height 9
type input "82-550"
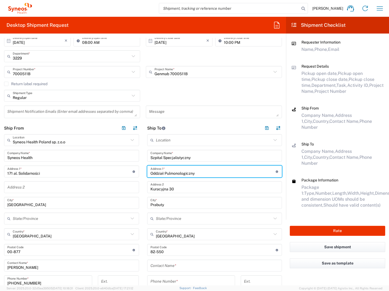
click at [194, 174] on input "Oddział Pulmonologiczny" at bounding box center [212, 171] width 125 height 9
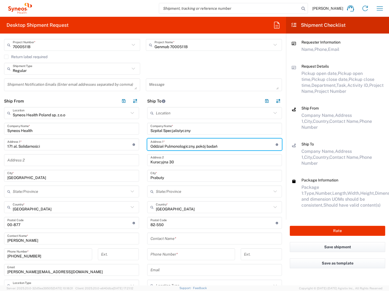
scroll to position [162, 0]
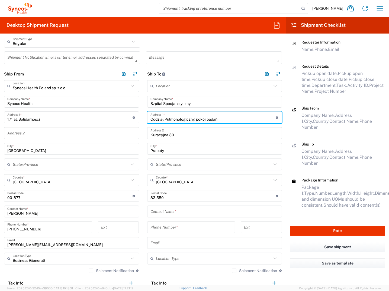
type input "Oddział Pulmonologiczny, pokój badań"
click at [165, 213] on input "text" at bounding box center [214, 211] width 128 height 9
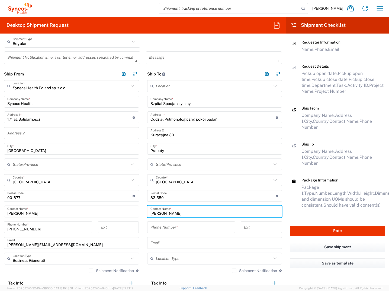
type input "[PERSON_NAME]"
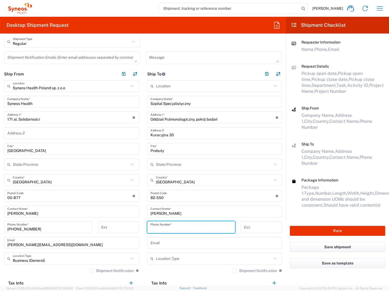
click at [157, 228] on input "tel" at bounding box center [191, 227] width 82 height 9
type input "[PHONE_NUMBER]"
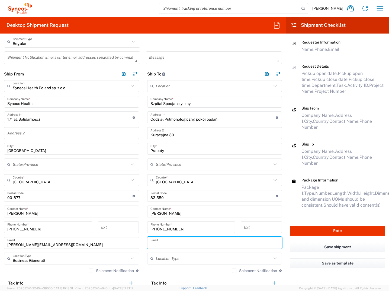
click at [170, 242] on input "text" at bounding box center [214, 243] width 128 height 9
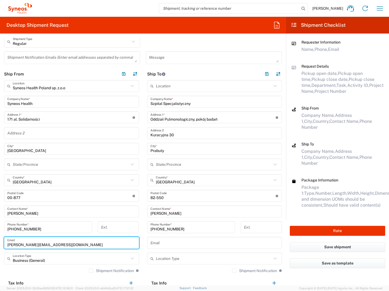
drag, startPoint x: 76, startPoint y: 243, endPoint x: 6, endPoint y: 245, distance: 70.2
click at [7, 245] on div "[PERSON_NAME][EMAIL_ADDRESS][DOMAIN_NAME] Email" at bounding box center [71, 243] width 135 height 12
drag, startPoint x: 6, startPoint y: 245, endPoint x: 73, endPoint y: 247, distance: 66.7
click at [72, 247] on div "[PERSON_NAME][EMAIL_ADDRESS][DOMAIN_NAME] Email" at bounding box center [71, 243] width 135 height 12
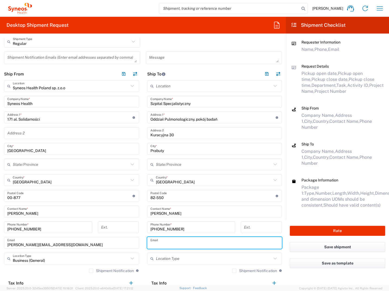
click at [155, 245] on input "text" at bounding box center [214, 243] width 128 height 9
paste input "[PERSON_NAME][EMAIL_ADDRESS][DOMAIN_NAME]"
type input "[PERSON_NAME][EMAIL_ADDRESS][DOMAIN_NAME]"
click at [157, 260] on input "text" at bounding box center [214, 258] width 116 height 9
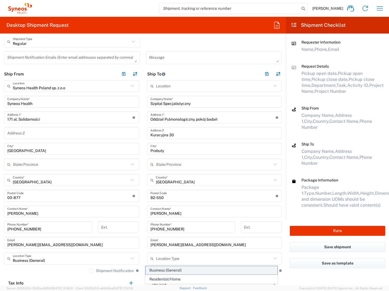
click at [158, 271] on span "Business (General)" at bounding box center [211, 271] width 132 height 8
type input "Business (General)"
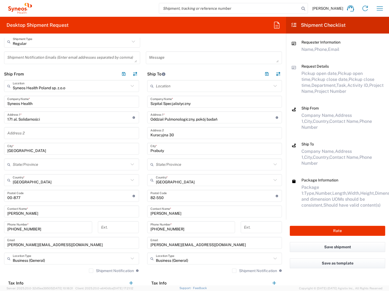
scroll to position [0, 0]
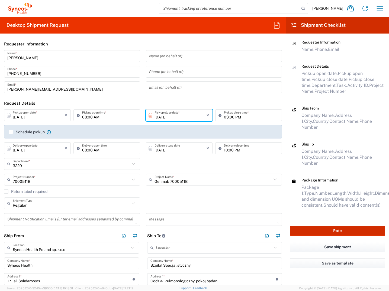
click at [340, 226] on button "Rate" at bounding box center [337, 231] width 95 height 10
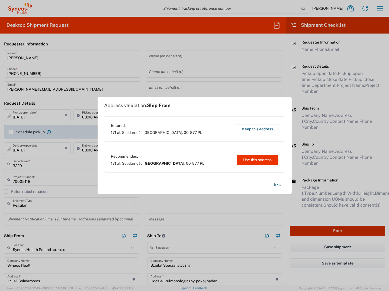
type input "7000511B"
click at [276, 185] on button "Exit" at bounding box center [277, 184] width 15 height 9
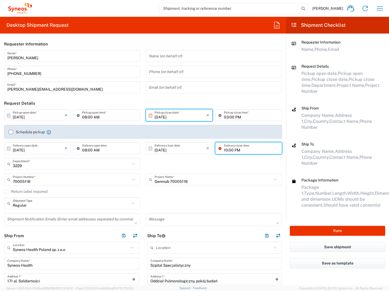
click at [224, 151] on input "10:00 PM" at bounding box center [251, 148] width 55 height 9
type input "03:00 PM"
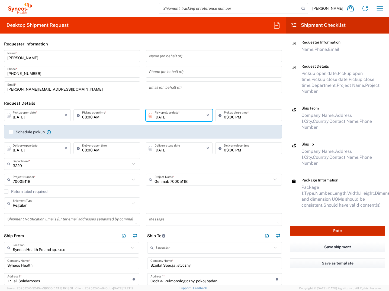
click at [339, 226] on button "Rate" at bounding box center [337, 231] width 95 height 10
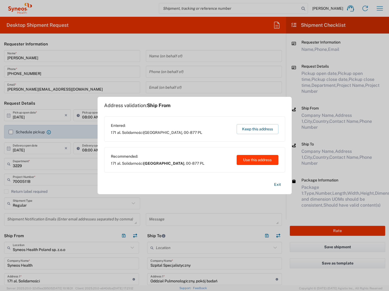
click at [267, 160] on button "Use this address" at bounding box center [257, 160] width 42 height 10
type input "[GEOGRAPHIC_DATA]"
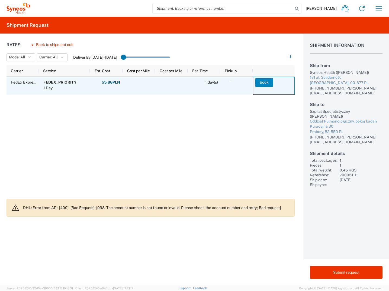
click at [266, 82] on button "Book" at bounding box center [264, 82] width 18 height 9
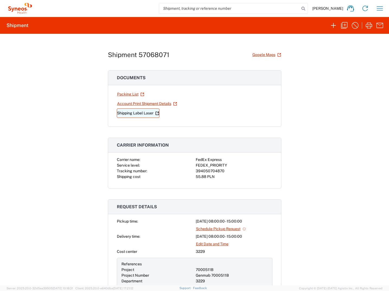
click at [134, 113] on link "Shipping Label Laser" at bounding box center [138, 113] width 43 height 9
